Goal: Task Accomplishment & Management: Complete application form

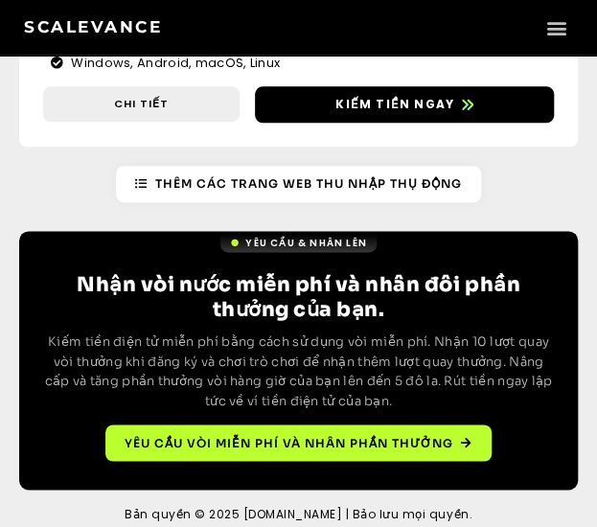
scroll to position [7650, 0]
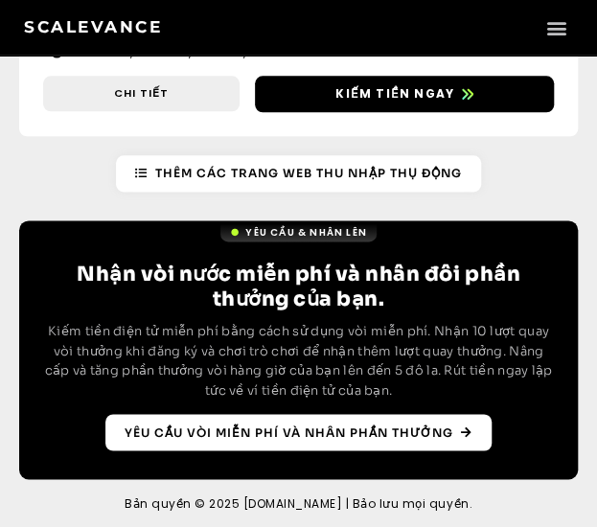
click at [256, 427] on font "Yêu cầu vòi miễn phí và nhân phần thưởng" at bounding box center [289, 432] width 329 height 14
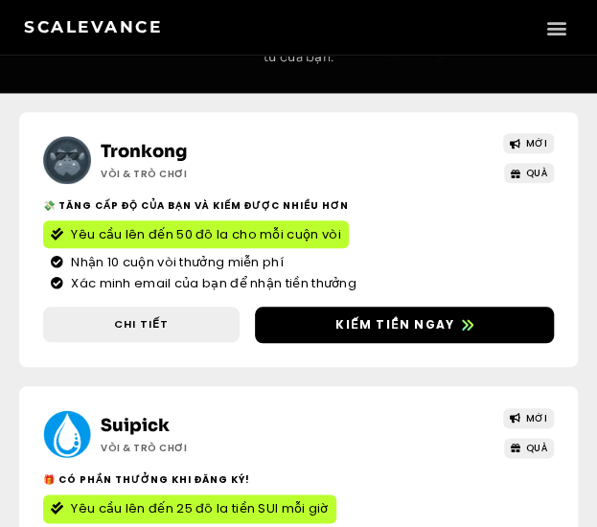
scroll to position [147, 0]
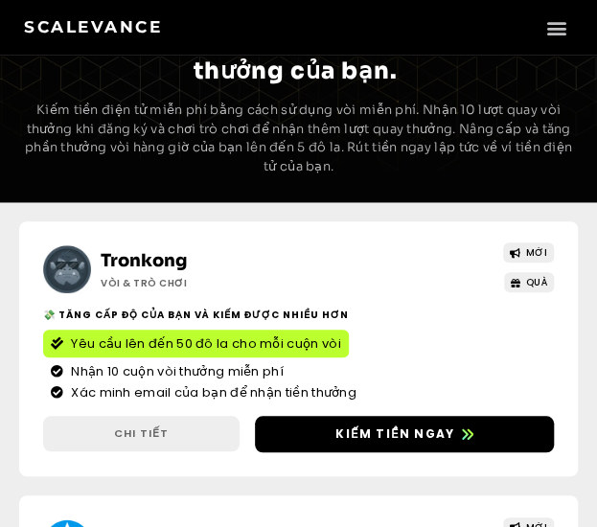
click at [171, 436] on span "Chi tiết" at bounding box center [141, 434] width 196 height 16
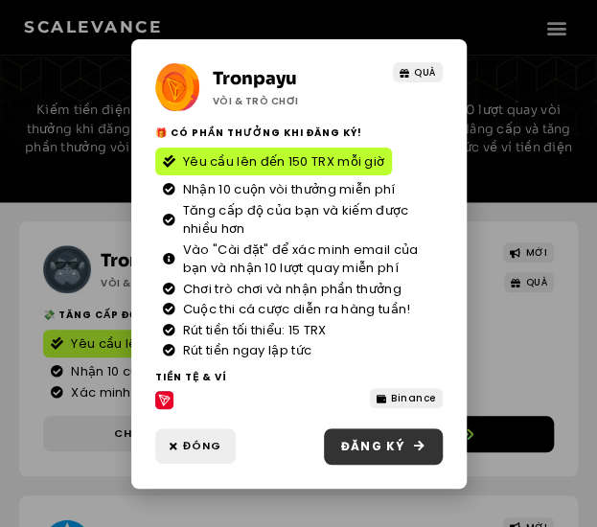
click at [353, 436] on link "Đăng ký" at bounding box center [383, 446] width 119 height 36
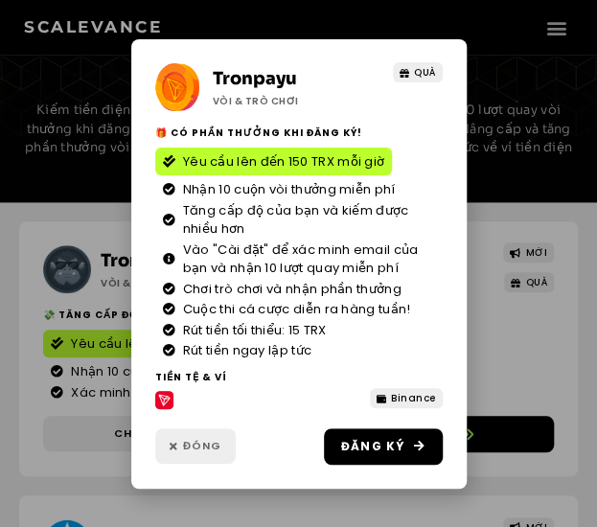
click at [209, 446] on font "Đóng" at bounding box center [202, 445] width 38 height 15
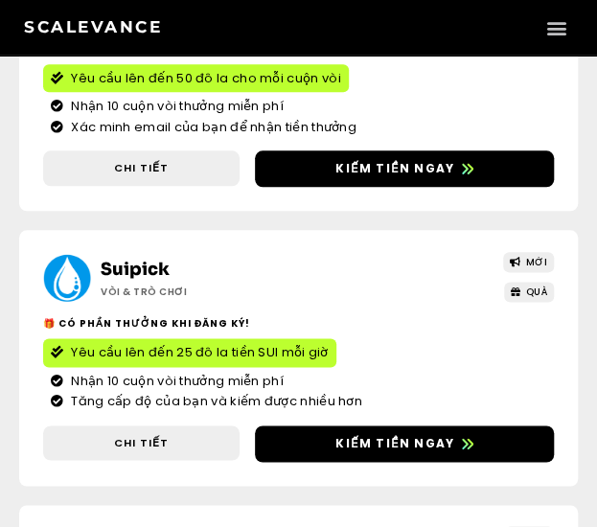
scroll to position [530, 0]
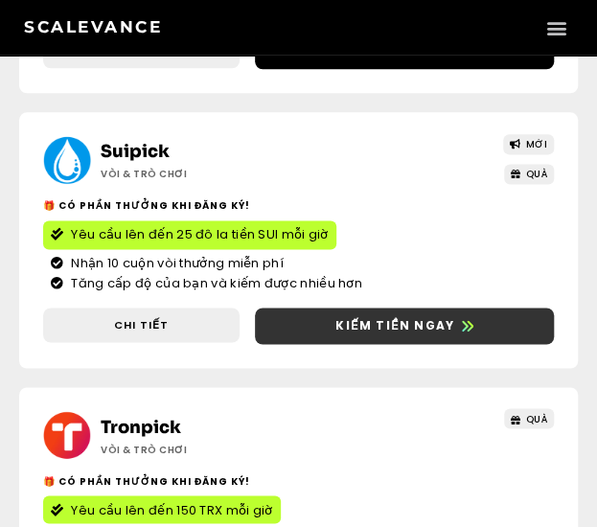
click at [384, 331] on font "Kiếm tiền ngay" at bounding box center [394, 325] width 119 height 16
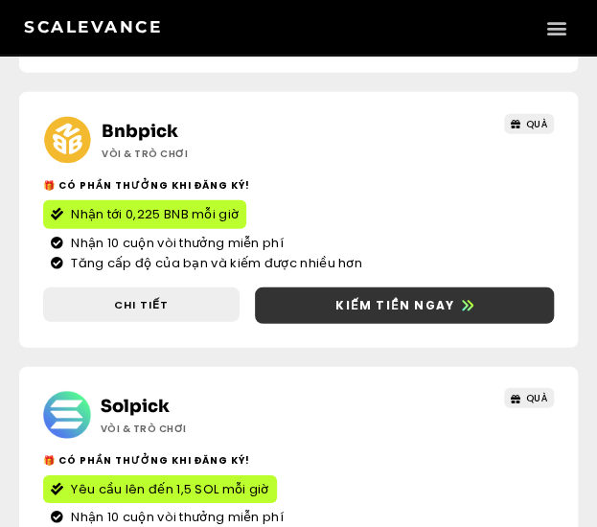
scroll to position [1105, 0]
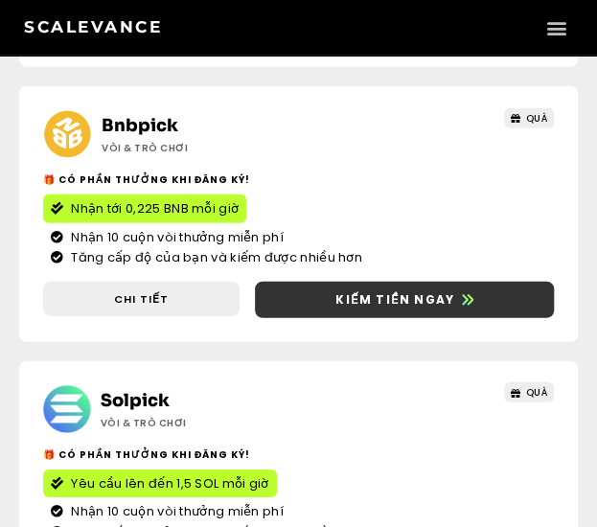
click at [350, 291] on font "Kiếm tiền ngay" at bounding box center [394, 299] width 119 height 16
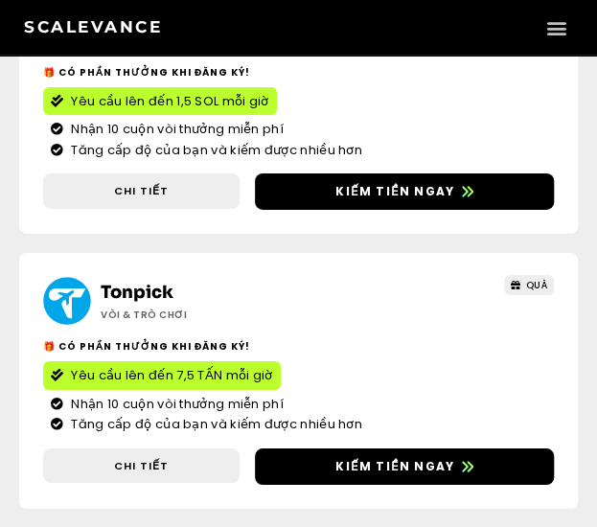
scroll to position [1488, 0]
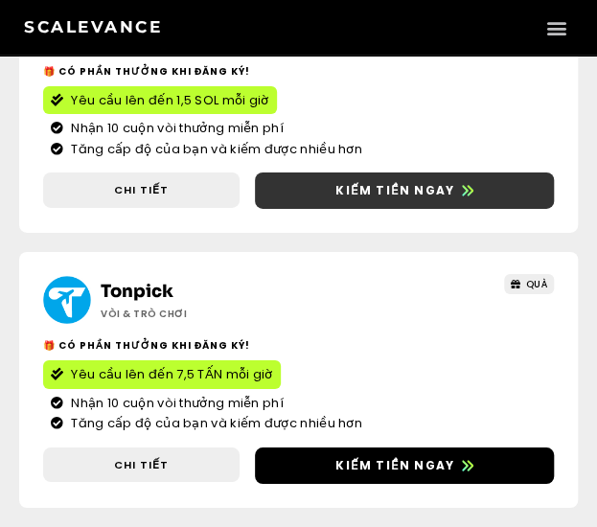
click at [337, 201] on link "Kiếm tiền ngay" at bounding box center [404, 191] width 299 height 36
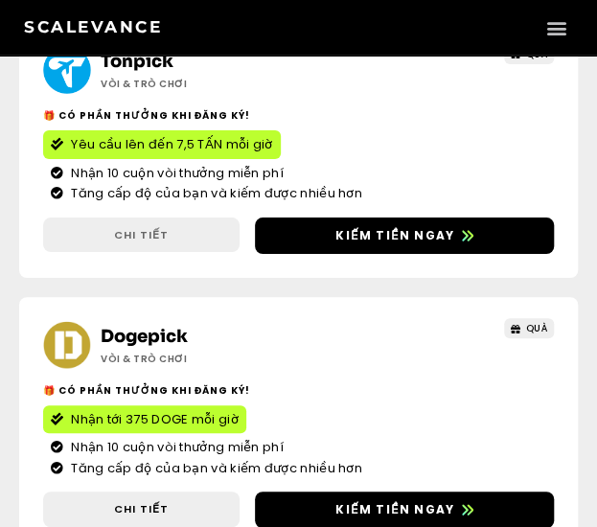
scroll to position [1776, 0]
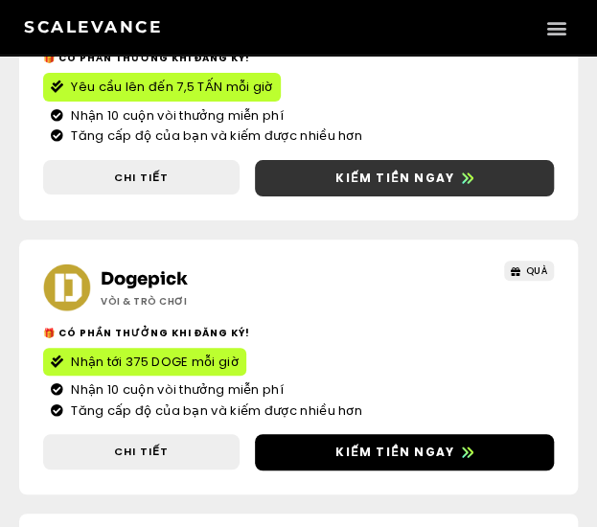
click at [288, 173] on span "Kiếm tiền ngay" at bounding box center [404, 178] width 299 height 17
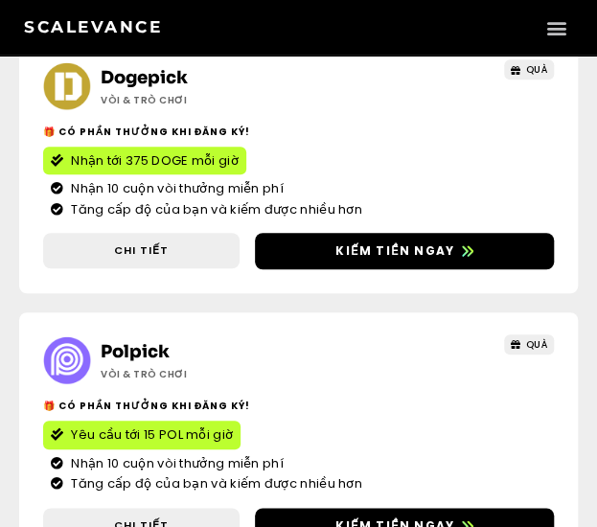
scroll to position [2159, 0]
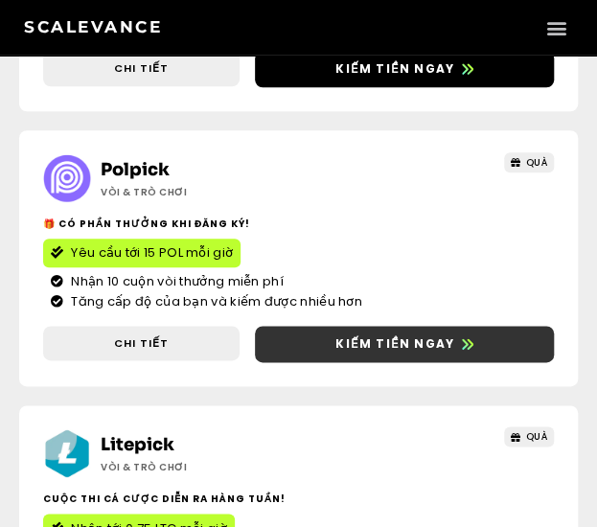
click at [366, 349] on font "Kiếm tiền ngay" at bounding box center [394, 343] width 119 height 16
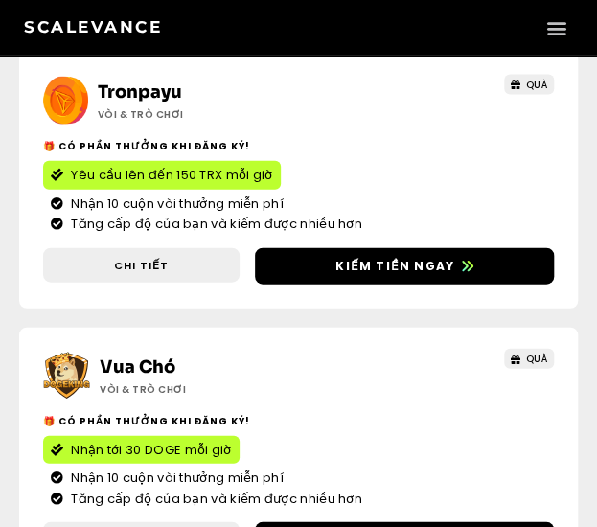
scroll to position [2830, 0]
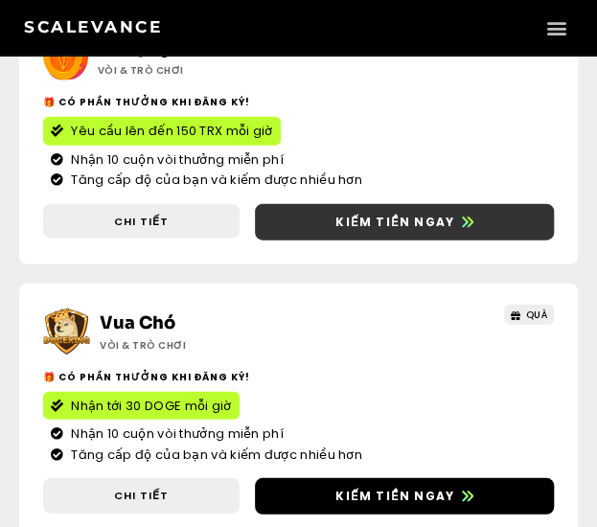
click at [293, 233] on link "Kiếm tiền ngay" at bounding box center [404, 222] width 299 height 36
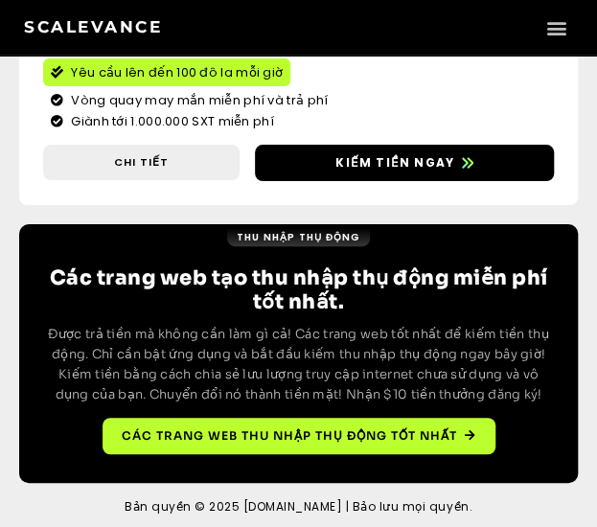
scroll to position [5365, 0]
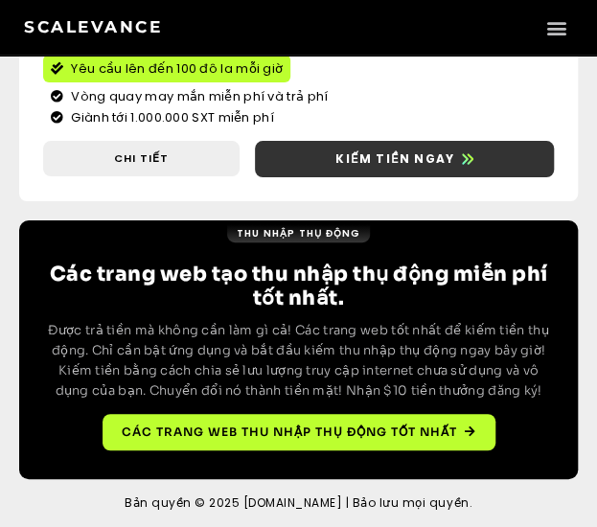
click at [344, 151] on font "Kiếm tiền ngay" at bounding box center [394, 158] width 119 height 16
